Goal: Task Accomplishment & Management: Complete application form

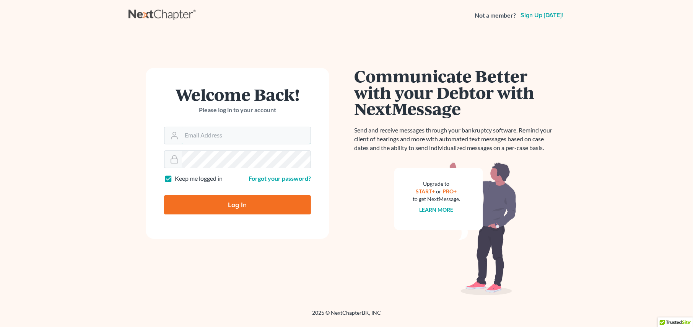
type input "[PERSON_NAME][EMAIL_ADDRESS][DOMAIN_NAME]"
click at [194, 198] on input "Log In" at bounding box center [237, 204] width 147 height 19
type input "Thinking..."
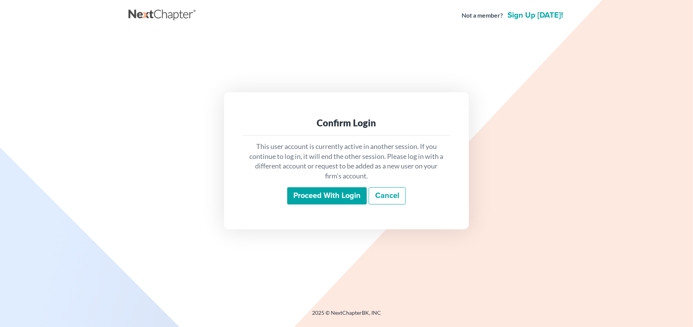
click at [327, 196] on input "Proceed with login" at bounding box center [327, 196] width 80 height 18
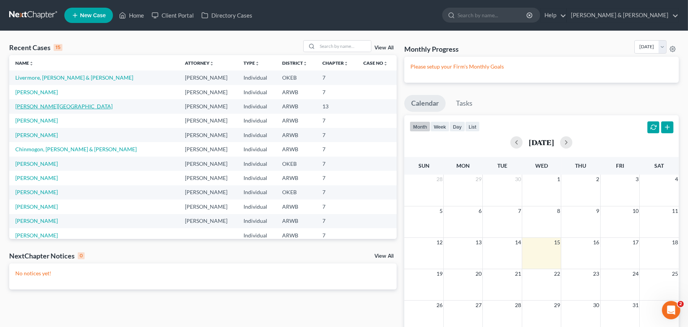
click at [46, 104] on link "[PERSON_NAME][GEOGRAPHIC_DATA]" at bounding box center [63, 106] width 97 height 7
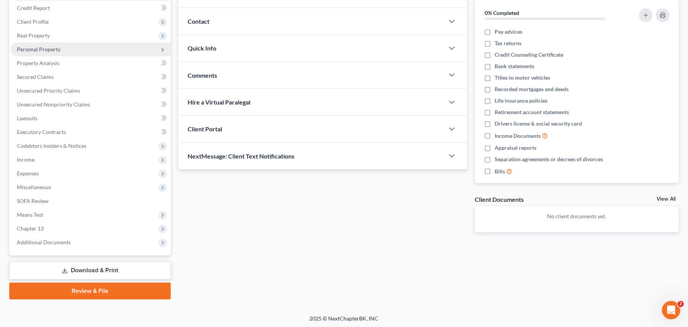
scroll to position [93, 0]
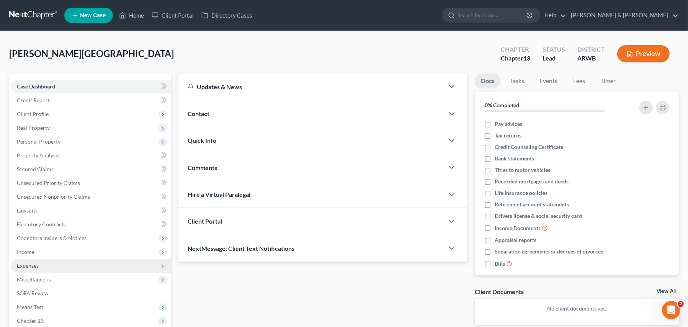
click at [28, 262] on span "Expenses" at bounding box center [28, 265] width 22 height 7
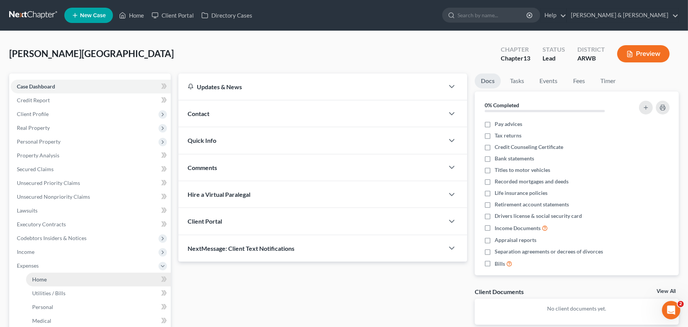
click at [41, 279] on span "Home" at bounding box center [39, 279] width 15 height 7
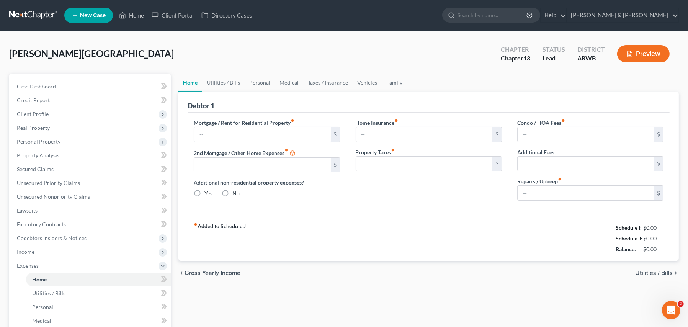
type input "0.00"
radio input "true"
type input "0.00"
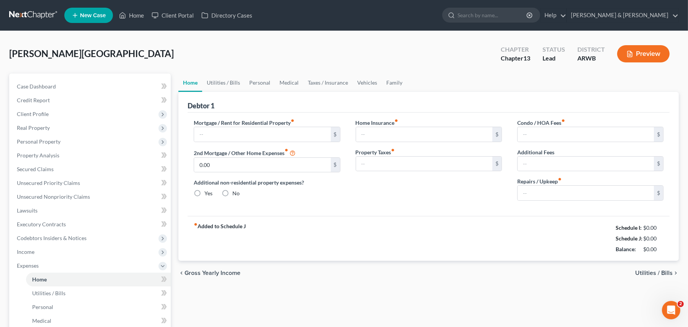
type input "0.00"
drag, startPoint x: 220, startPoint y: 80, endPoint x: 226, endPoint y: 88, distance: 9.7
click at [220, 80] on link "Utilities / Bills" at bounding box center [223, 82] width 42 height 18
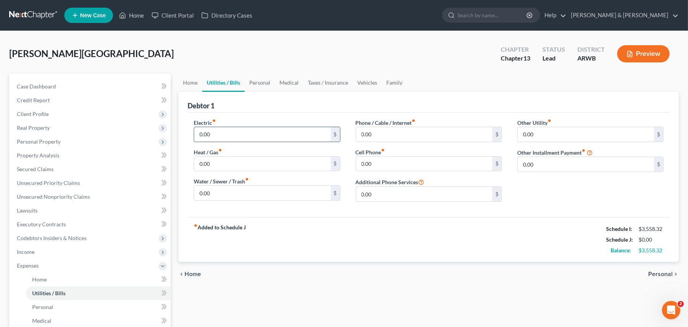
click at [218, 135] on input "0.00" at bounding box center [262, 134] width 136 height 15
type input "239.00"
click at [217, 194] on input "0.00" at bounding box center [262, 193] width 136 height 15
type input "137.00"
click at [213, 163] on input "0.00" at bounding box center [262, 163] width 136 height 15
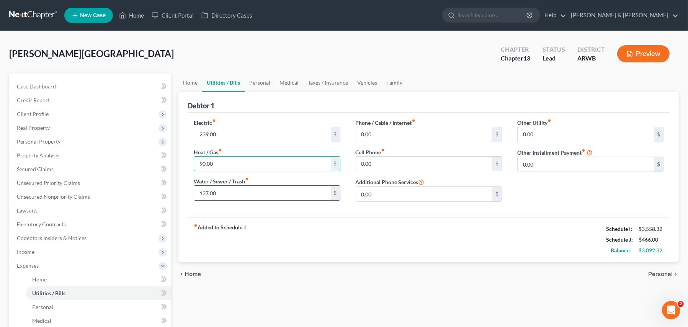
type input "90.00"
type input "177.00"
click at [363, 81] on link "Vehicles" at bounding box center [366, 82] width 29 height 18
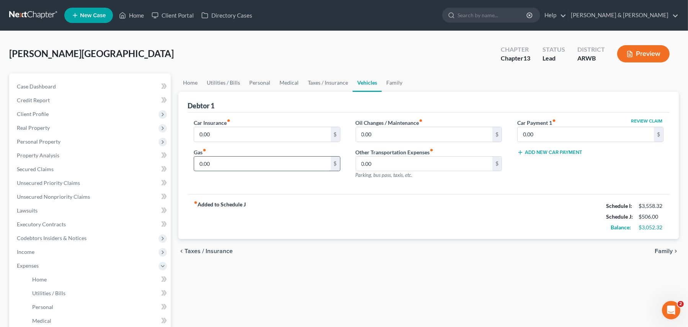
click at [209, 160] on input "0.00" at bounding box center [262, 163] width 136 height 15
type input "122"
click at [381, 136] on input "0.00" at bounding box center [424, 134] width 136 height 15
type input "69"
click at [227, 135] on input "0.00" at bounding box center [262, 134] width 136 height 15
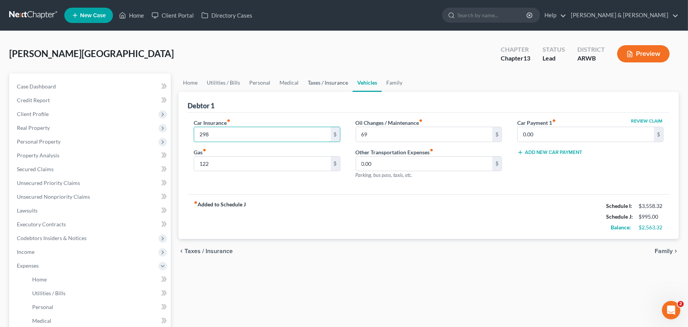
type input "298"
click at [323, 82] on link "Taxes / Insurance" at bounding box center [327, 82] width 49 height 18
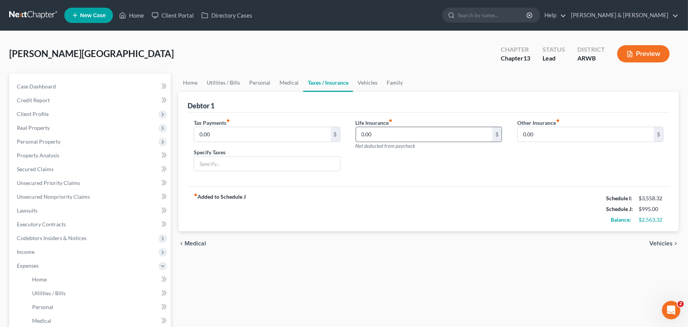
click at [377, 134] on input "0.00" at bounding box center [424, 134] width 136 height 15
click at [378, 134] on input "37.63" at bounding box center [424, 134] width 136 height 15
type input "214.50"
click at [219, 82] on link "Utilities / Bills" at bounding box center [223, 82] width 42 height 18
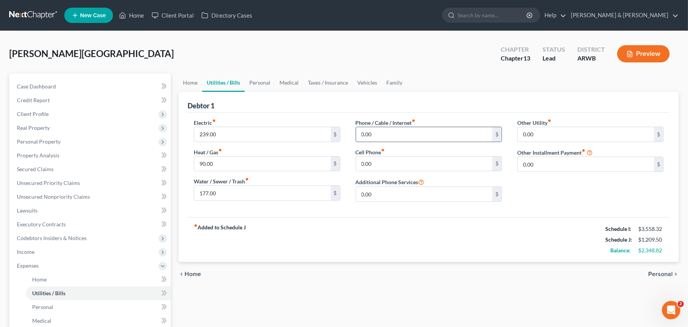
click at [376, 131] on input "0.00" at bounding box center [424, 134] width 136 height 15
type input "85.00"
click at [182, 80] on link "Home" at bounding box center [190, 82] width 24 height 18
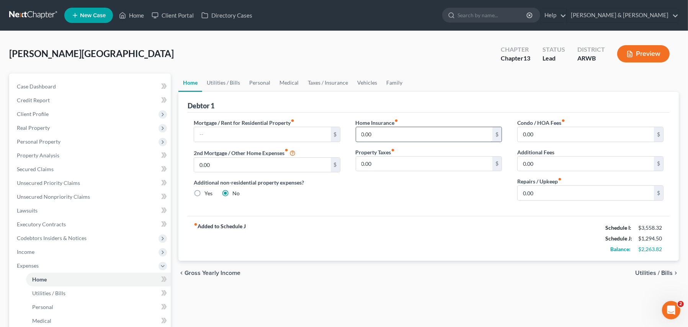
click at [381, 132] on input "0.00" at bounding box center [424, 134] width 136 height 15
type input "128.11"
click at [351, 212] on div "Mortgage / Rent for Residential Property fiber_manual_record $ 2nd Mortgage / O…" at bounding box center [428, 163] width 482 height 103
click at [216, 80] on link "Utilities / Bills" at bounding box center [223, 82] width 42 height 18
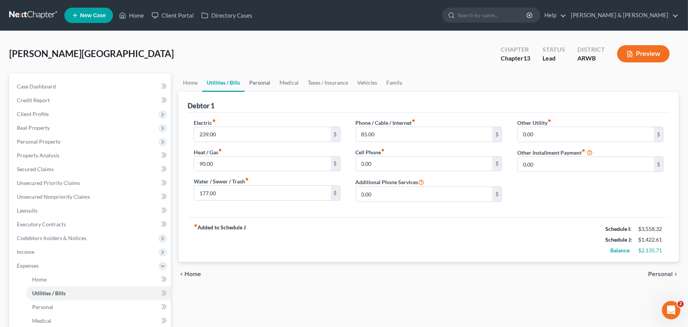
click at [262, 83] on link "Personal" at bounding box center [259, 82] width 30 height 18
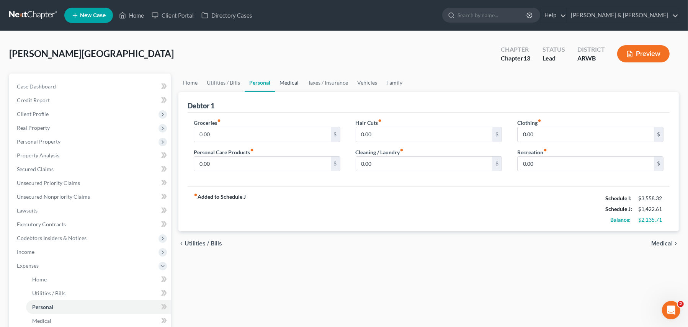
click at [289, 83] on link "Medical" at bounding box center [289, 82] width 28 height 18
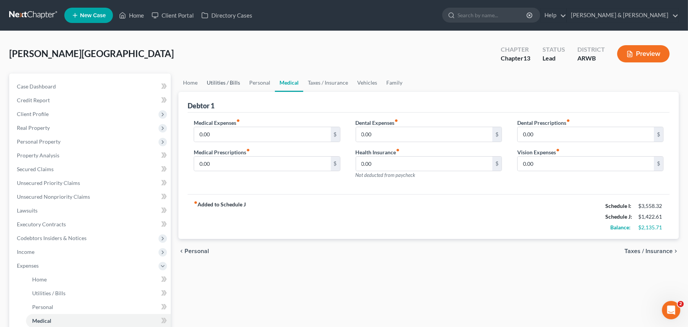
click at [213, 80] on link "Utilities / Bills" at bounding box center [223, 82] width 42 height 18
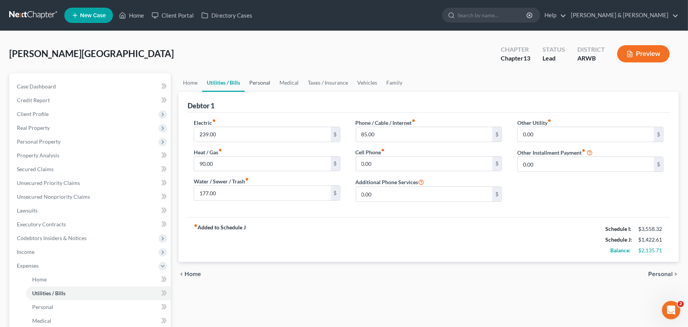
click at [261, 81] on link "Personal" at bounding box center [259, 82] width 30 height 18
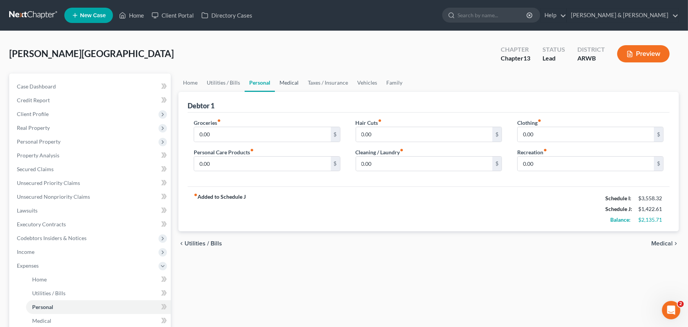
click at [288, 80] on link "Medical" at bounding box center [289, 82] width 28 height 18
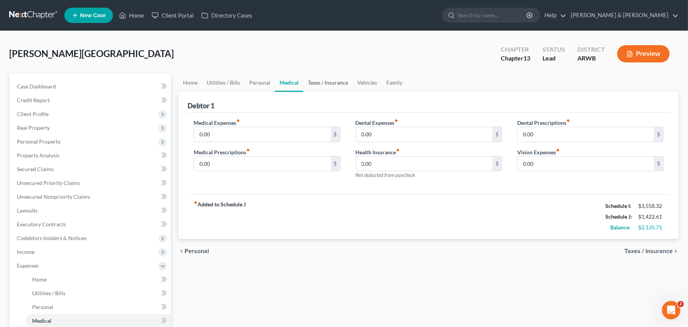
click at [324, 80] on link "Taxes / Insurance" at bounding box center [327, 82] width 49 height 18
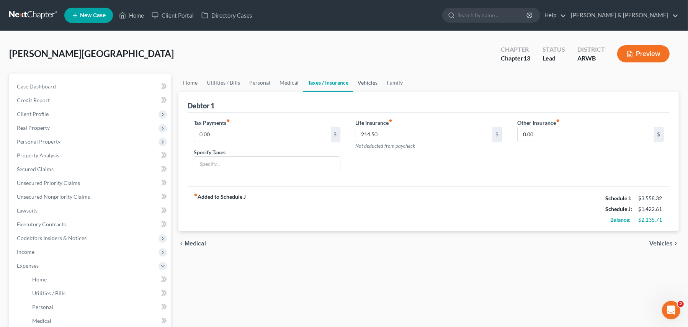
click at [369, 82] on link "Vehicles" at bounding box center [367, 82] width 29 height 18
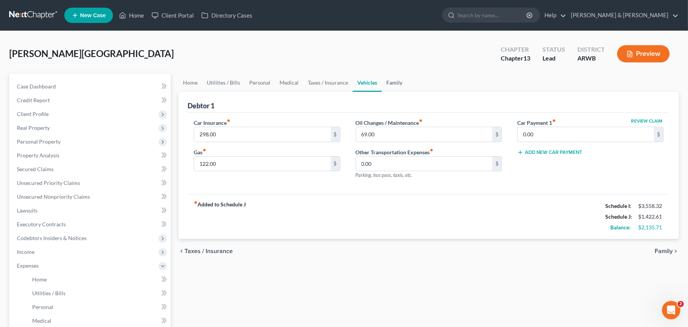
click at [392, 77] on link "Family" at bounding box center [393, 82] width 25 height 18
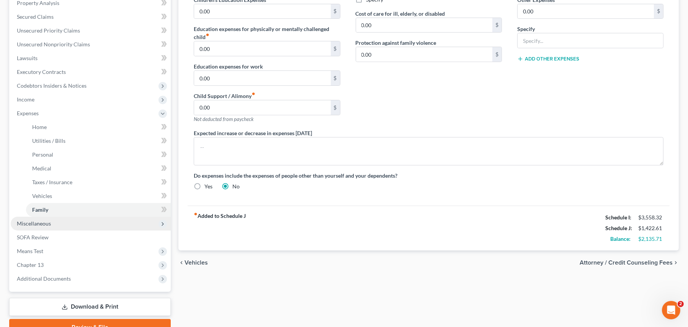
scroll to position [153, 0]
click at [42, 223] on span "Miscellaneous" at bounding box center [34, 222] width 34 height 7
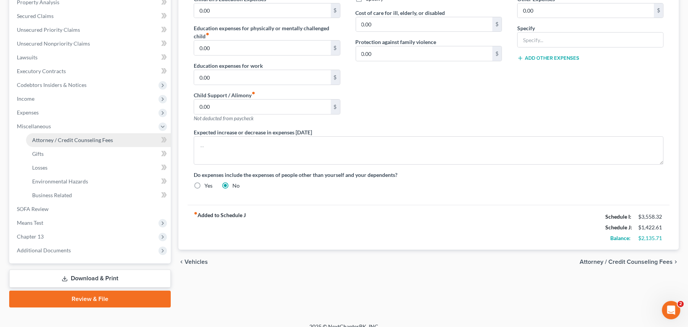
click at [68, 139] on span "Attorney / Credit Counseling Fees" at bounding box center [72, 140] width 81 height 7
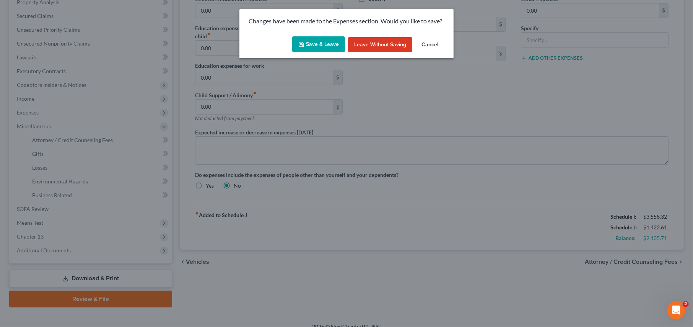
click at [323, 46] on button "Save & Leave" at bounding box center [318, 44] width 53 height 16
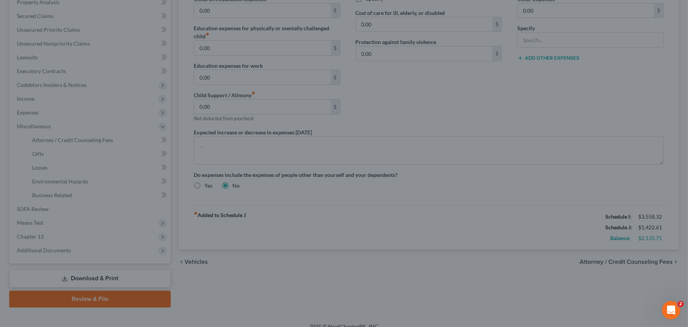
select select "0"
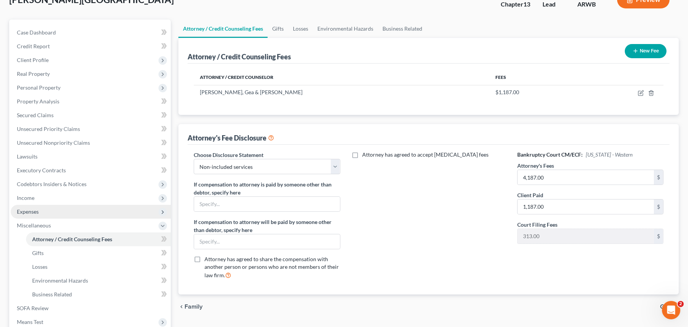
scroll to position [77, 0]
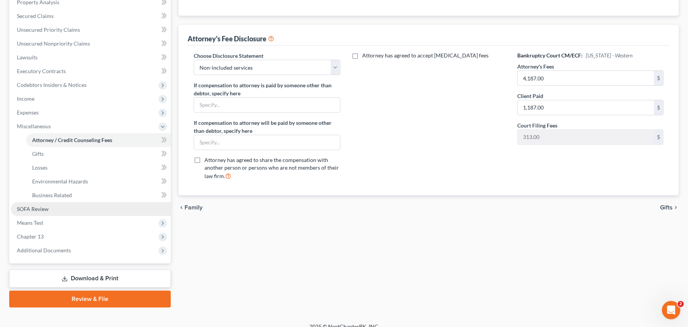
click at [22, 205] on span "SOFA Review" at bounding box center [33, 208] width 32 height 7
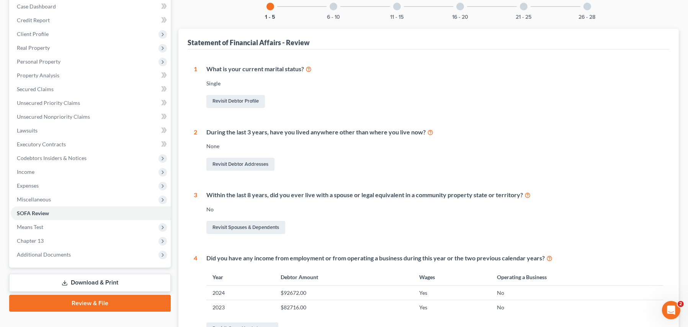
scroll to position [153, 0]
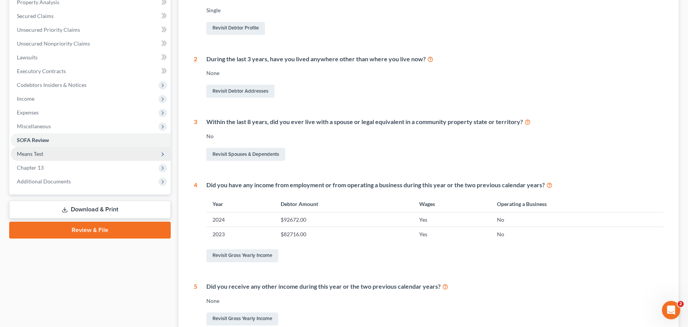
click at [37, 154] on span "Means Test" at bounding box center [30, 153] width 26 height 7
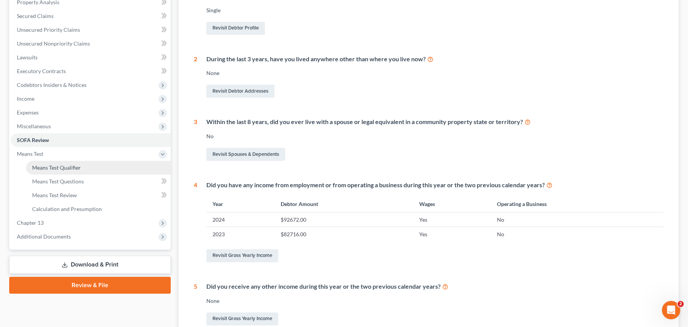
click at [58, 165] on span "Means Test Qualifier" at bounding box center [56, 167] width 49 height 7
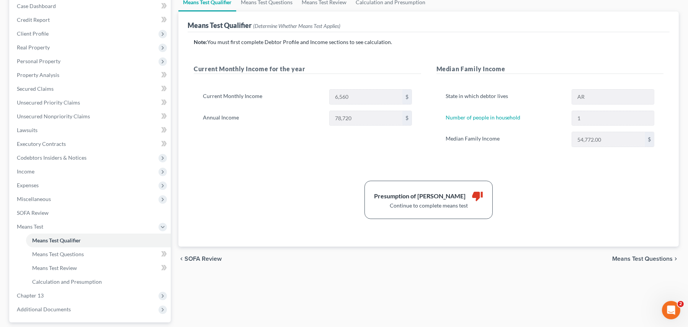
scroll to position [115, 0]
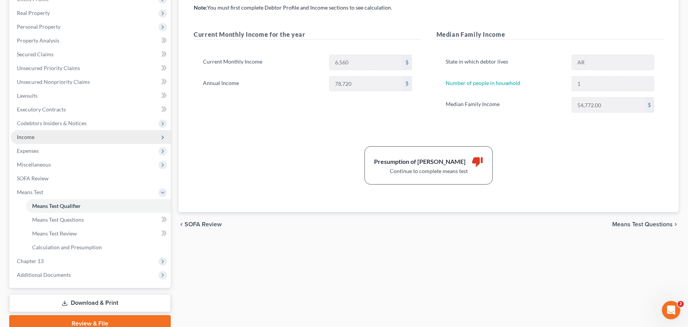
click at [16, 135] on span "Income" at bounding box center [91, 137] width 160 height 14
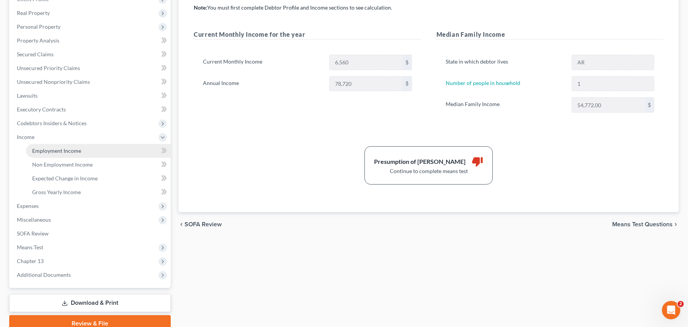
click at [47, 151] on span "Employment Income" at bounding box center [56, 150] width 49 height 7
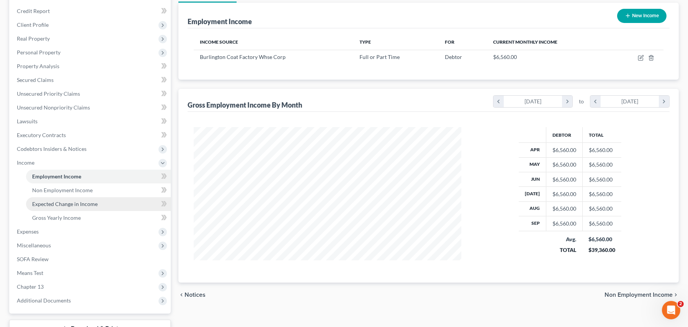
scroll to position [115, 0]
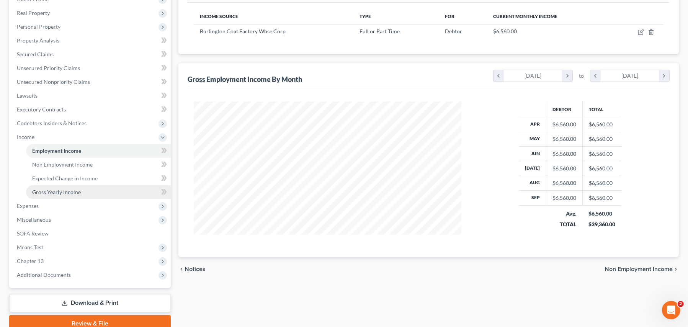
click at [60, 189] on span "Gross Yearly Income" at bounding box center [56, 192] width 49 height 7
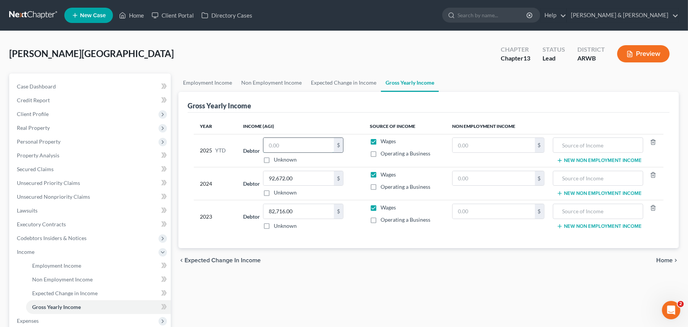
click at [287, 141] on input "text" at bounding box center [298, 145] width 70 height 15
click at [328, 262] on div "chevron_left Expected Change in Income Home chevron_right" at bounding box center [428, 260] width 500 height 24
type input "73,699.36"
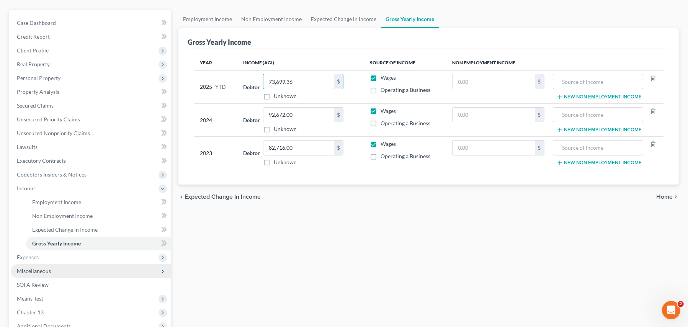
scroll to position [77, 0]
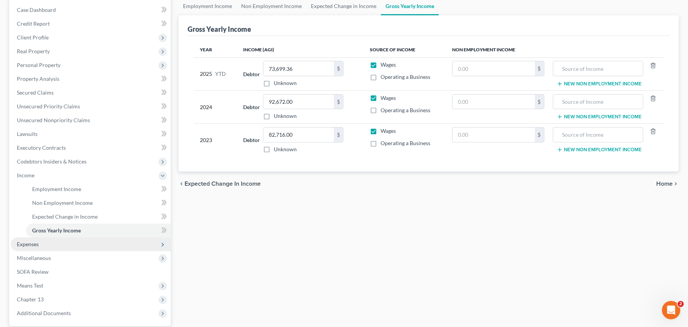
click at [28, 242] on span "Expenses" at bounding box center [28, 244] width 22 height 7
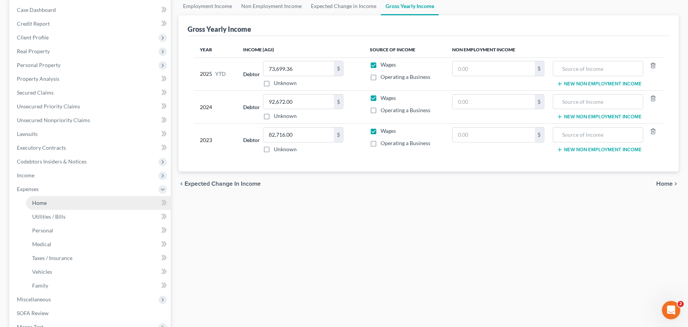
click at [42, 202] on span "Home" at bounding box center [39, 202] width 15 height 7
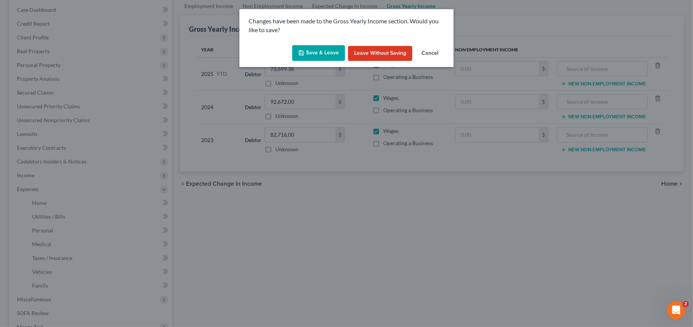
drag, startPoint x: 309, startPoint y: 52, endPoint x: 370, endPoint y: 91, distance: 72.5
click at [309, 51] on button "Save & Leave" at bounding box center [318, 53] width 53 height 16
